Goal: Task Accomplishment & Management: Manage account settings

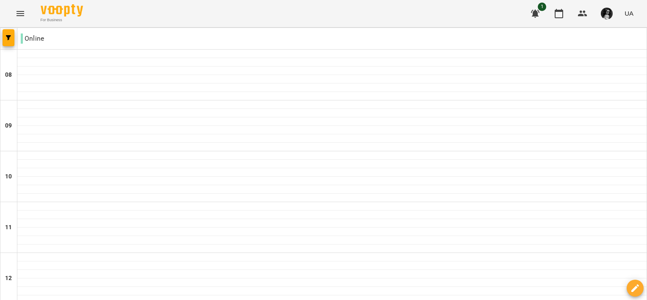
scroll to position [568, 0]
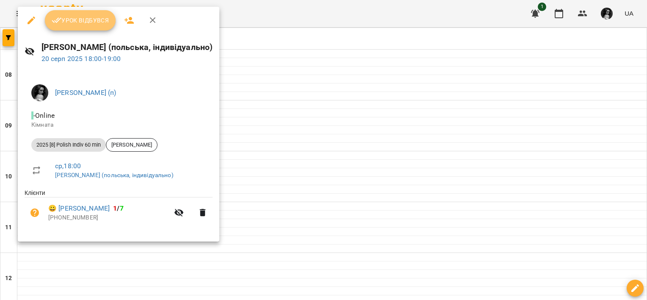
click at [90, 28] on button "Урок відбувся" at bounding box center [80, 20] width 71 height 20
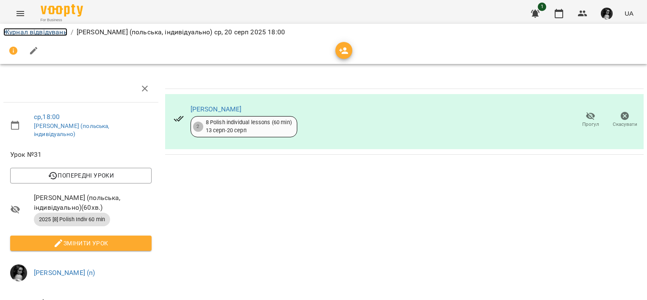
click at [11, 32] on link "Журнал відвідувань" at bounding box center [35, 32] width 64 height 8
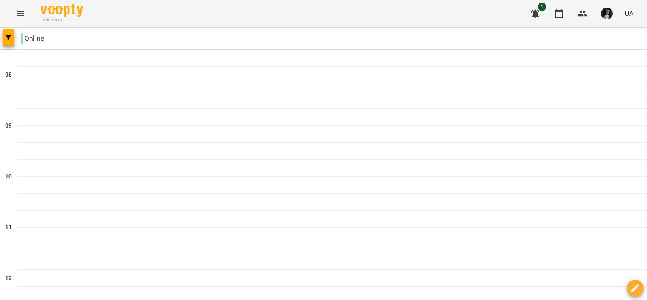
scroll to position [508, 0]
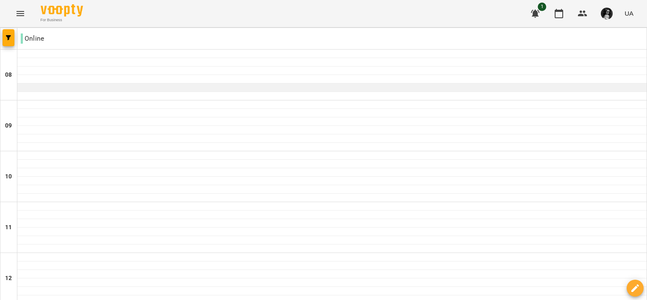
scroll to position [212, 0]
